Goal: Information Seeking & Learning: Learn about a topic

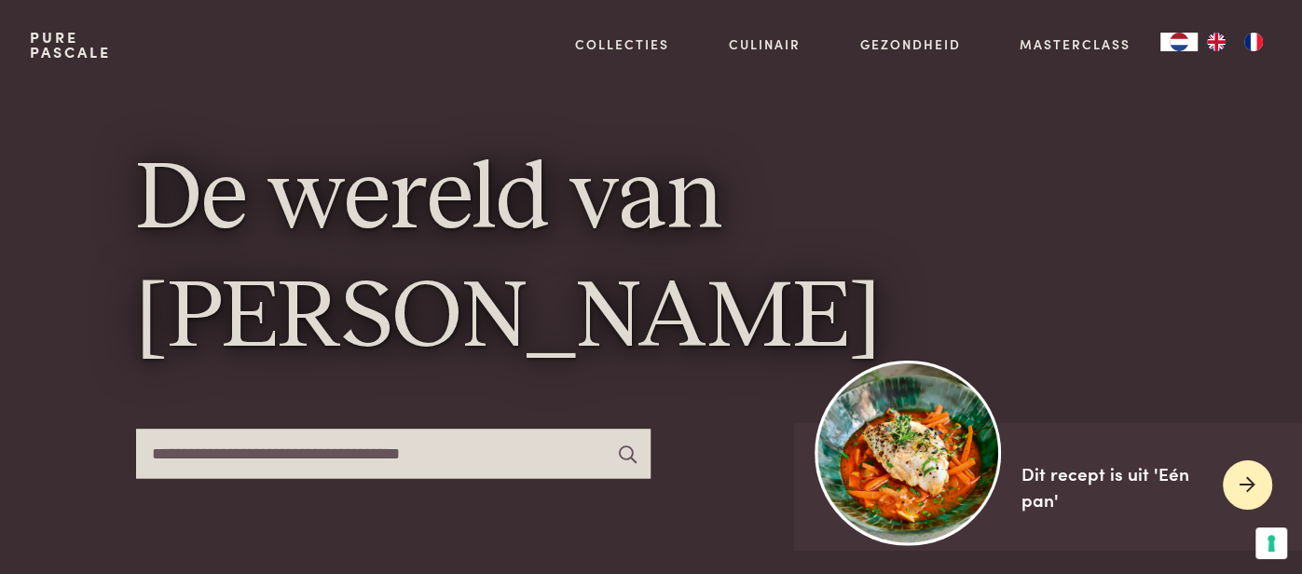
click at [967, 487] on img at bounding box center [907, 452] width 185 height 185
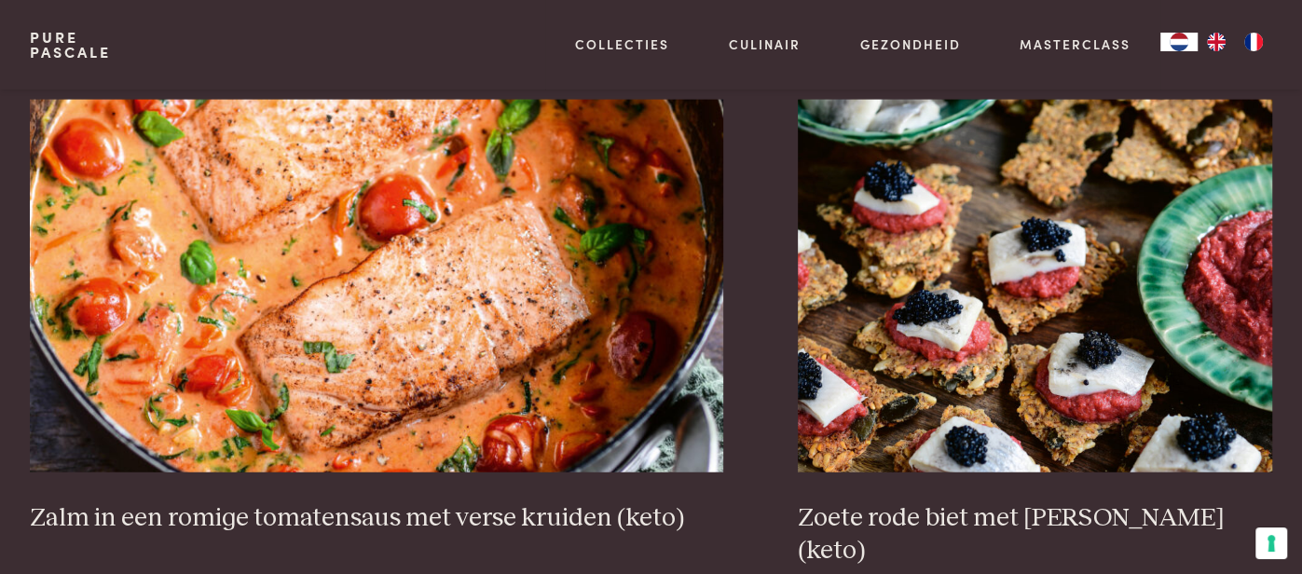
scroll to position [3118, 0]
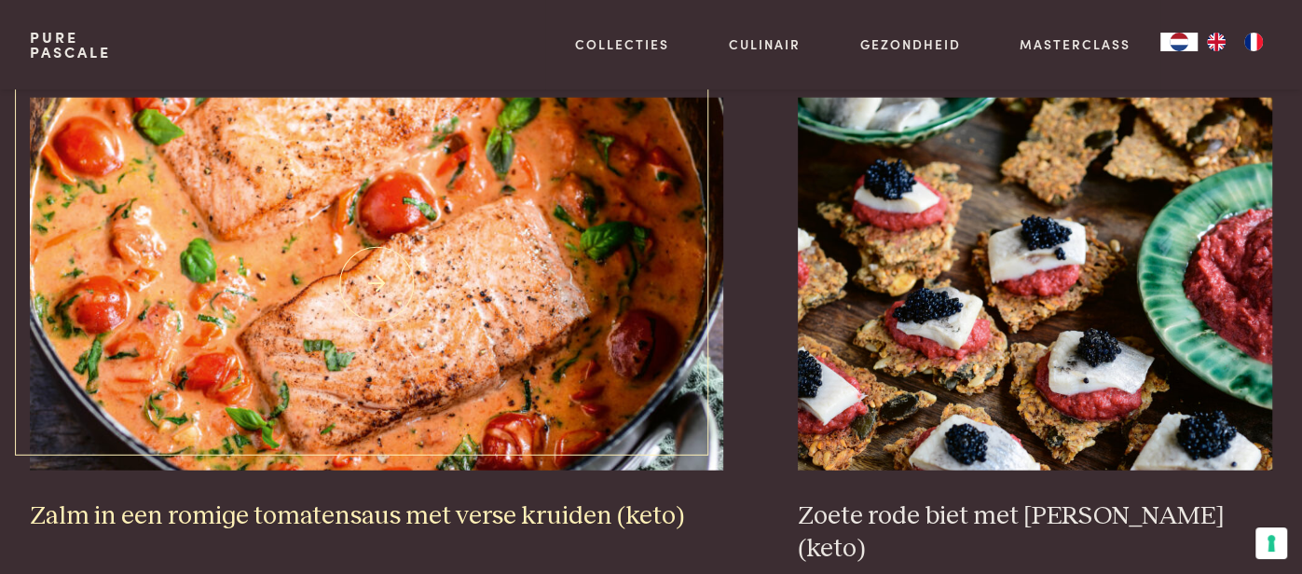
click at [556, 336] on img at bounding box center [377, 284] width 694 height 373
